Goal: Find contact information: Find contact information

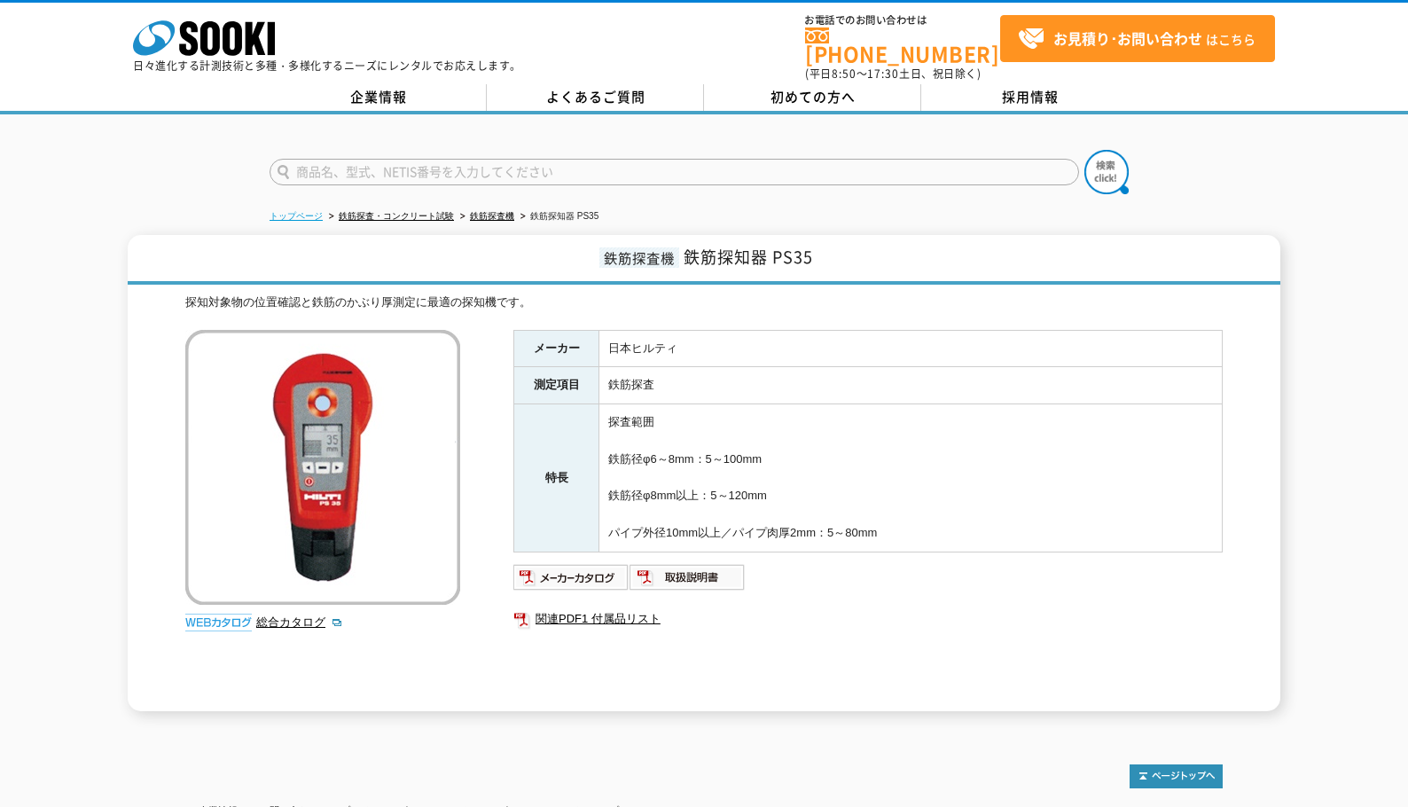
click at [300, 211] on link "トップページ" at bounding box center [296, 216] width 53 height 10
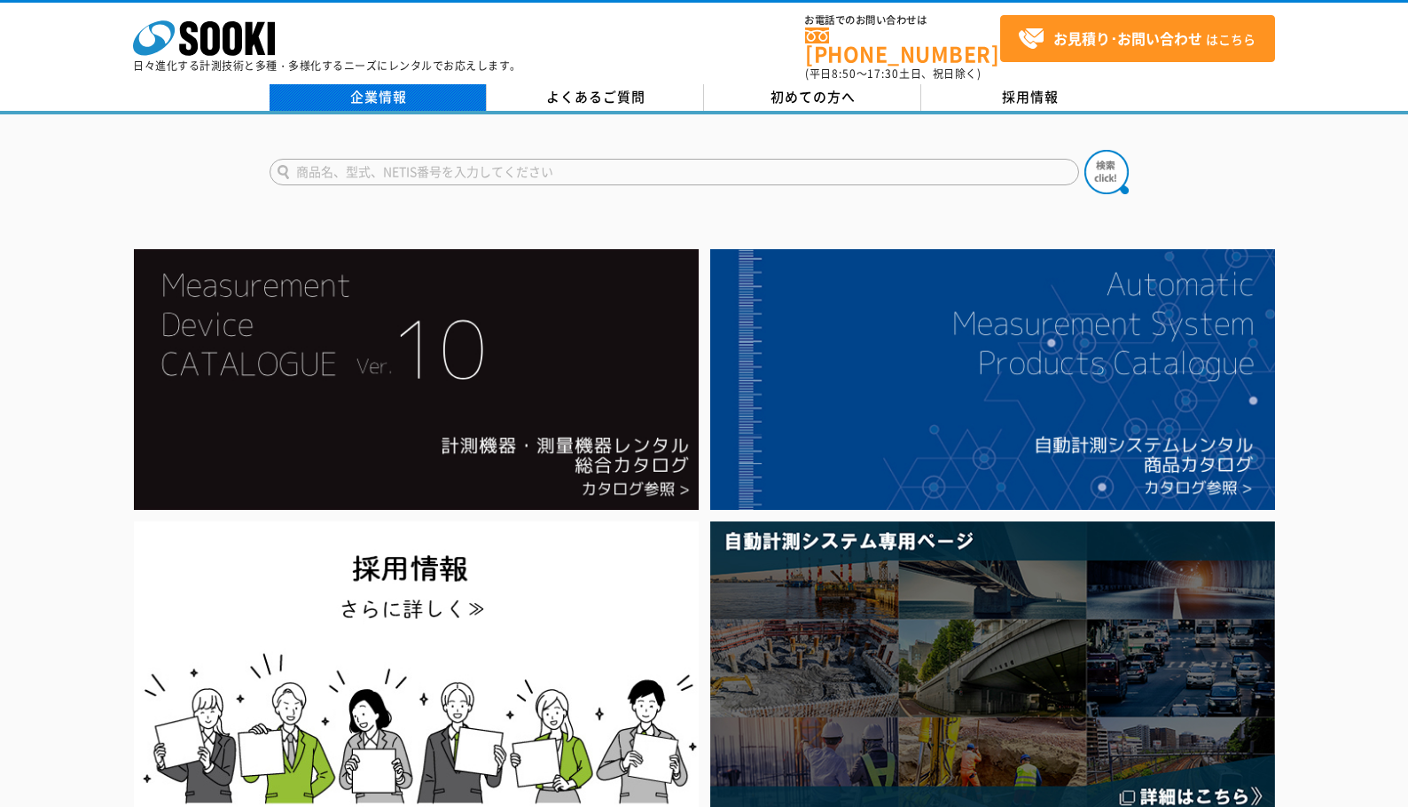
click at [397, 84] on link "企業情報" at bounding box center [378, 97] width 217 height 27
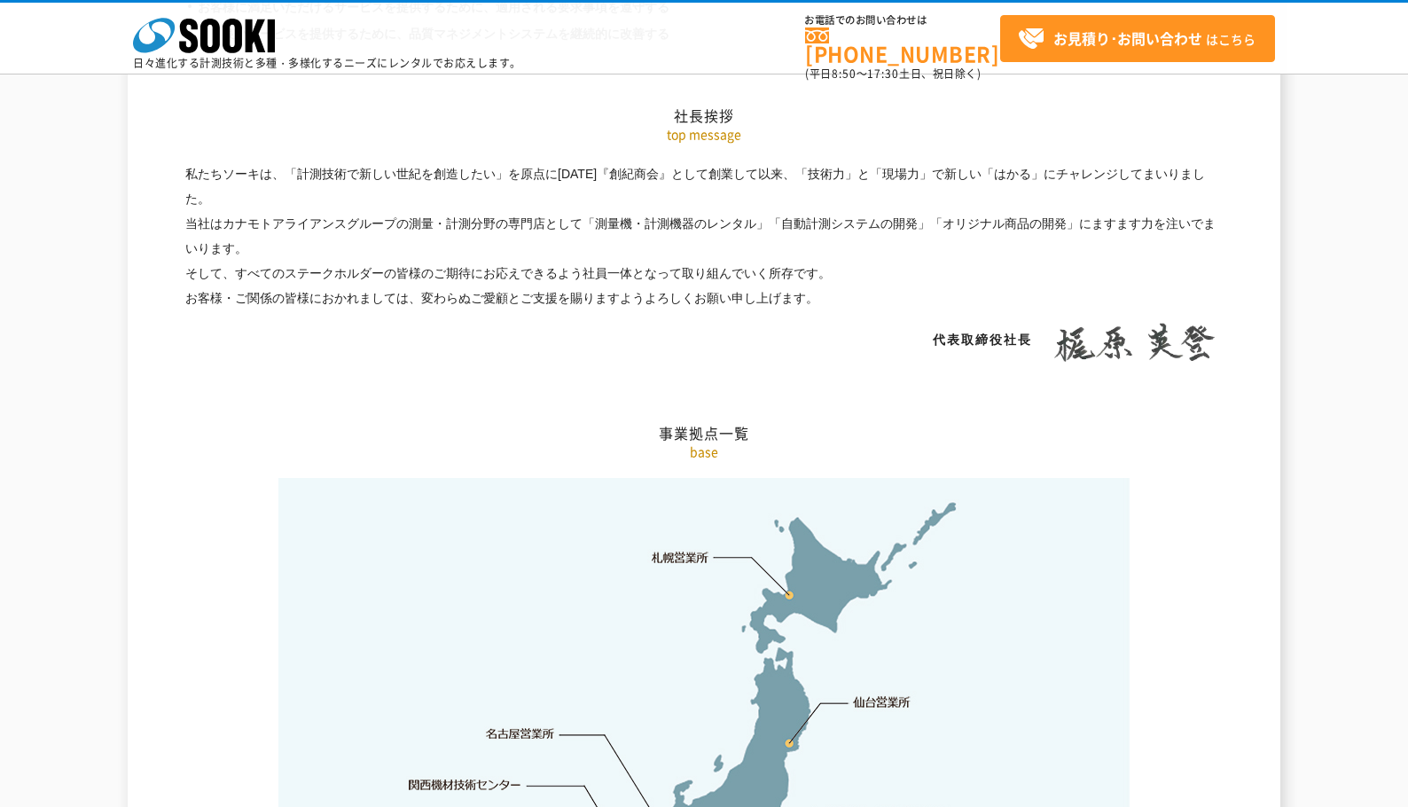
scroll to position [3459, 0]
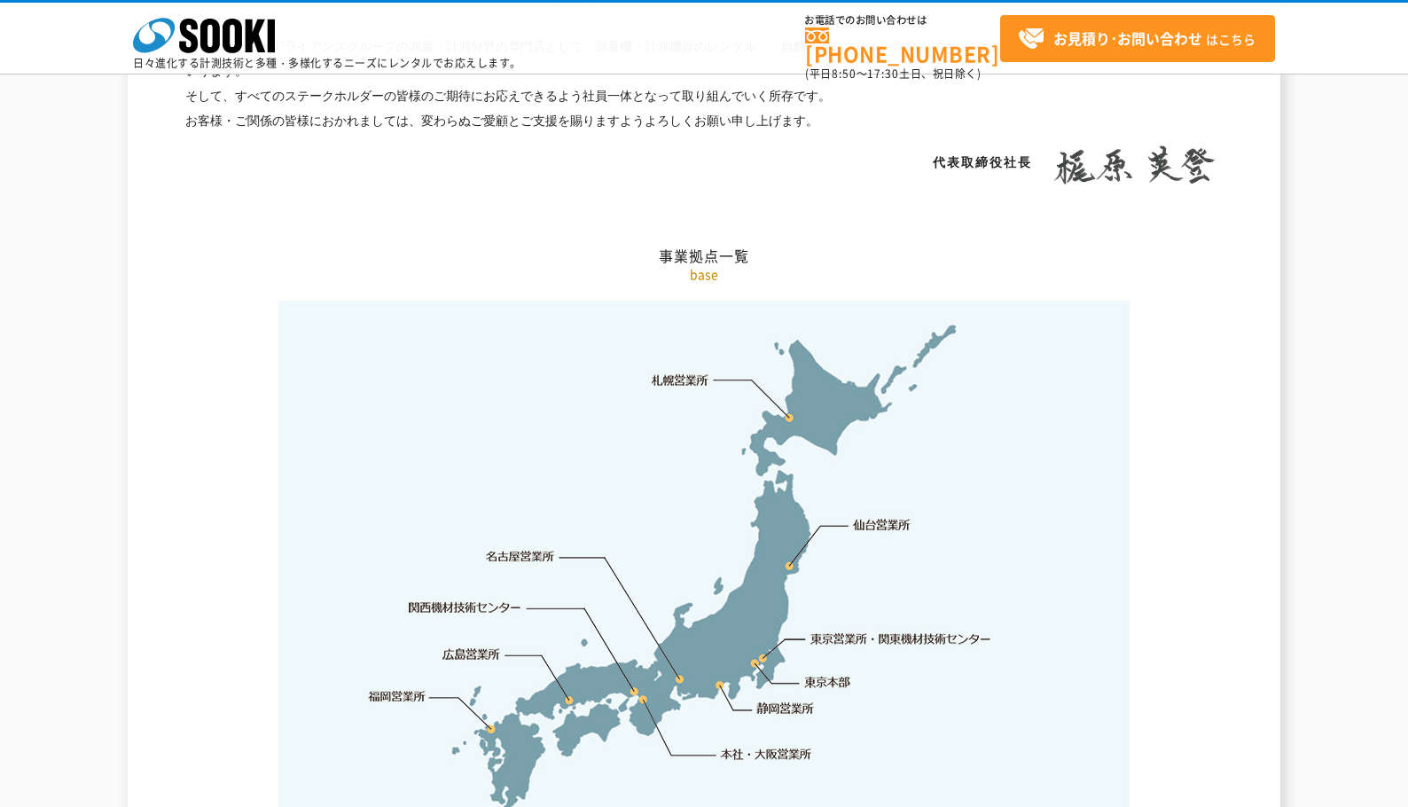
click at [914, 630] on link "東京営業所・関東機材技術センター" at bounding box center [903, 639] width 182 height 18
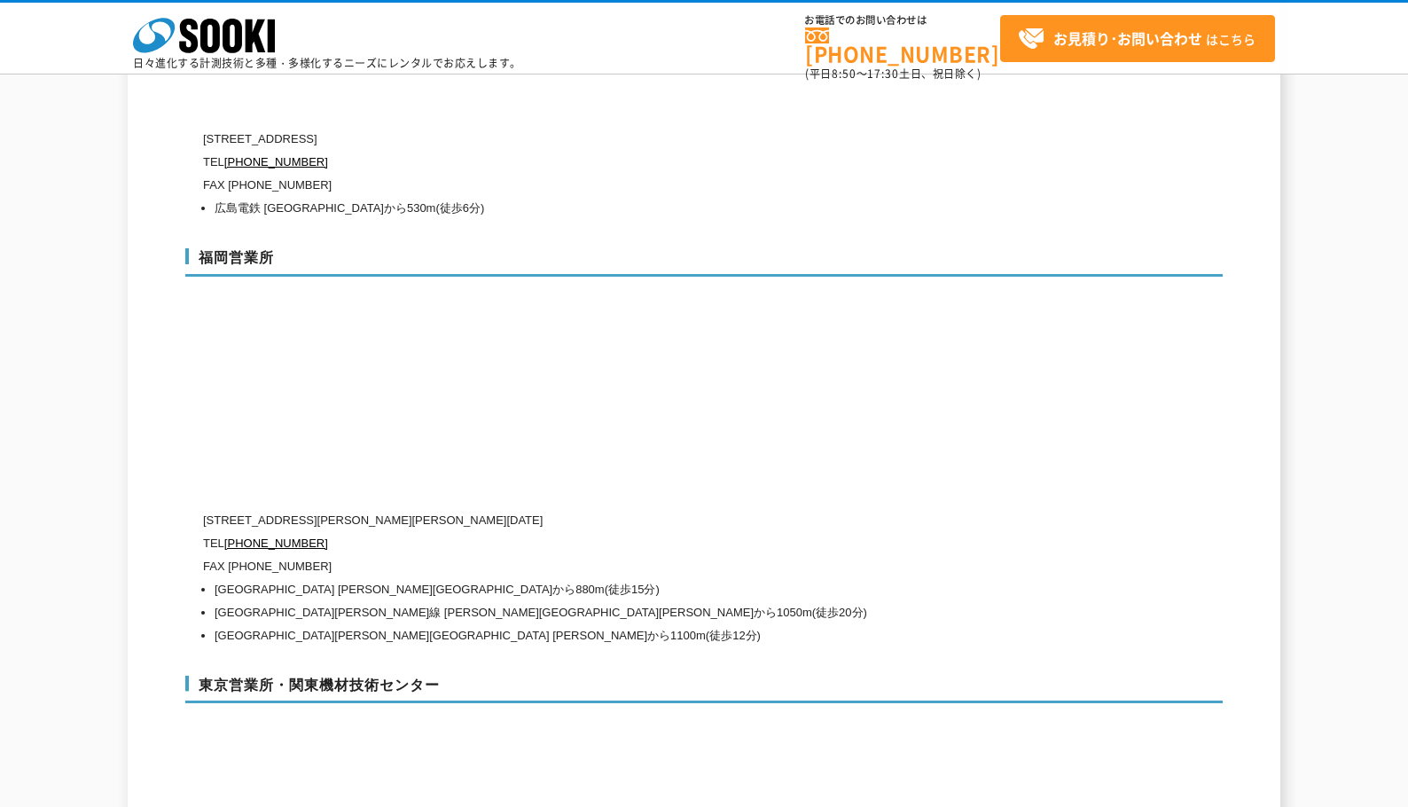
scroll to position [6784, 0]
